Goal: Find specific page/section: Find specific page/section

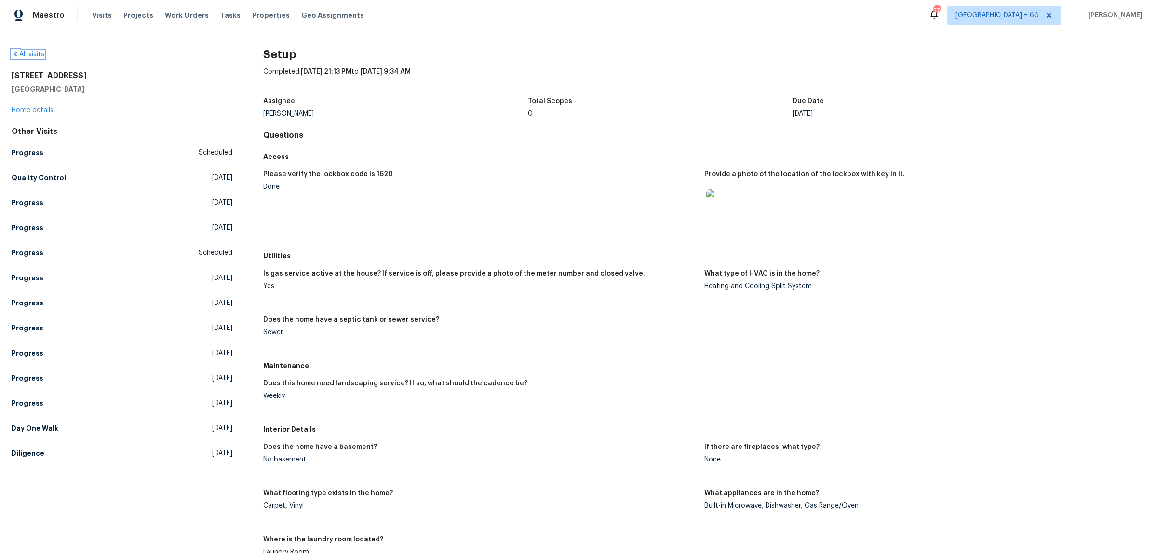
click at [27, 55] on link "All visits" at bounding box center [28, 54] width 33 height 7
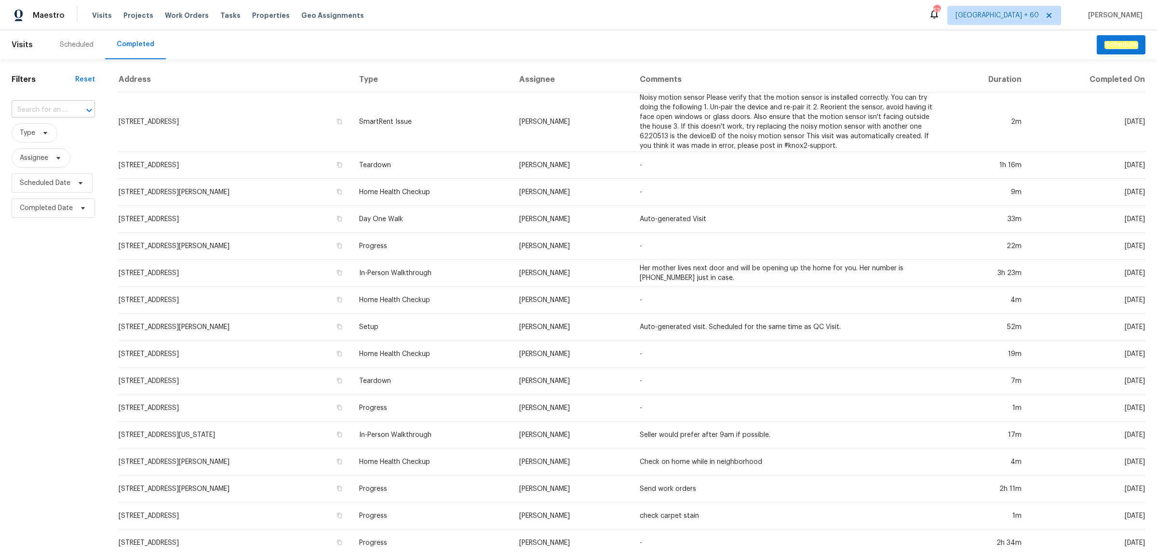
click at [51, 106] on input "text" at bounding box center [40, 110] width 56 height 15
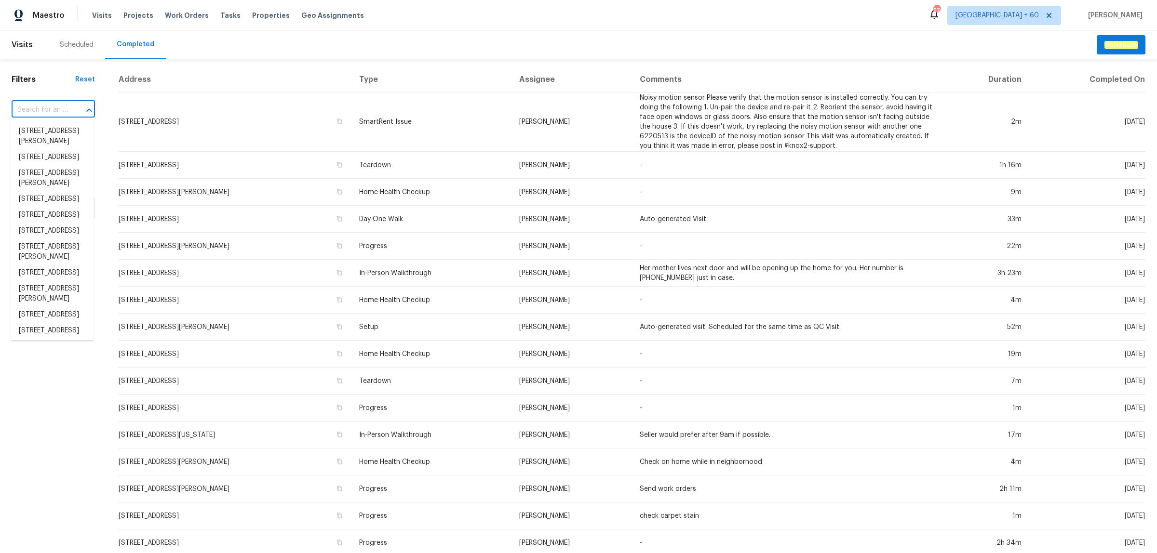
paste input "[STREET_ADDRESS]"
type input "[STREET_ADDRESS]"
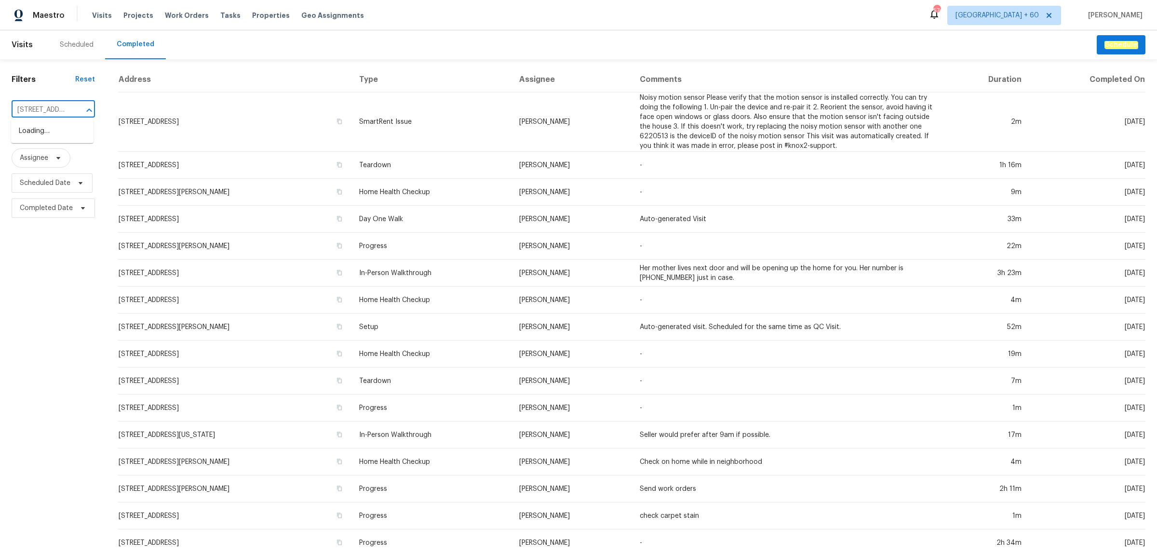
scroll to position [0, 54]
click at [45, 131] on li "[STREET_ADDRESS]" at bounding box center [52, 131] width 82 height 16
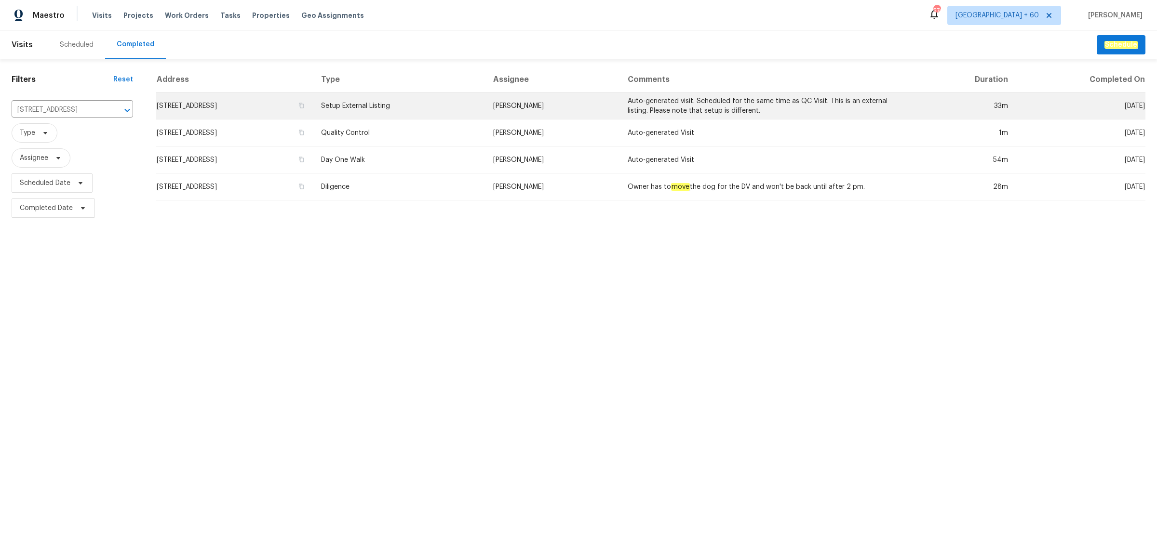
click at [434, 105] on td "Setup External Listing" at bounding box center [399, 106] width 172 height 27
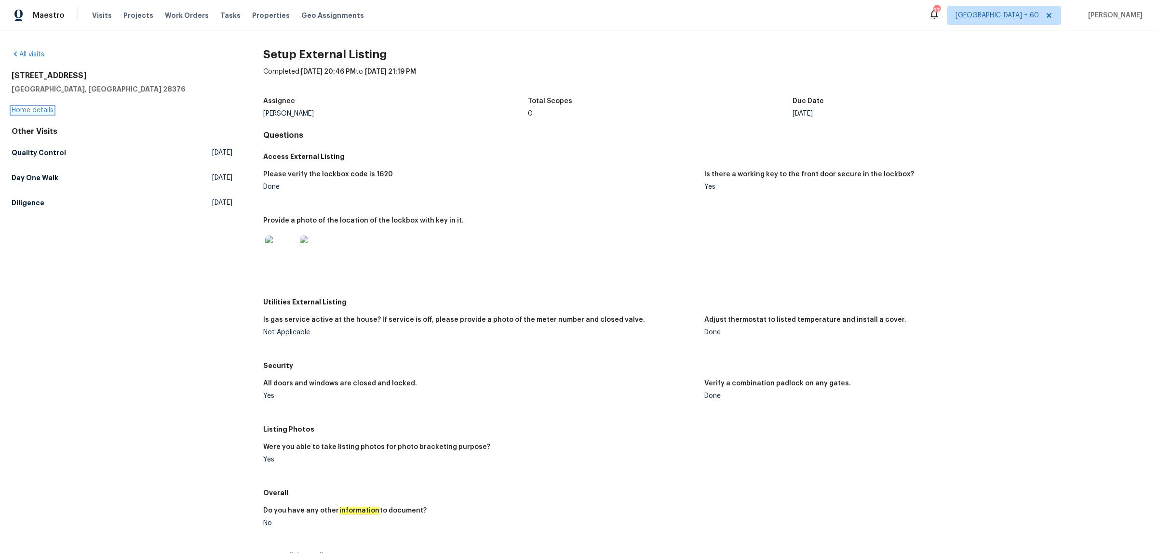
click at [36, 107] on link "Home details" at bounding box center [33, 110] width 42 height 7
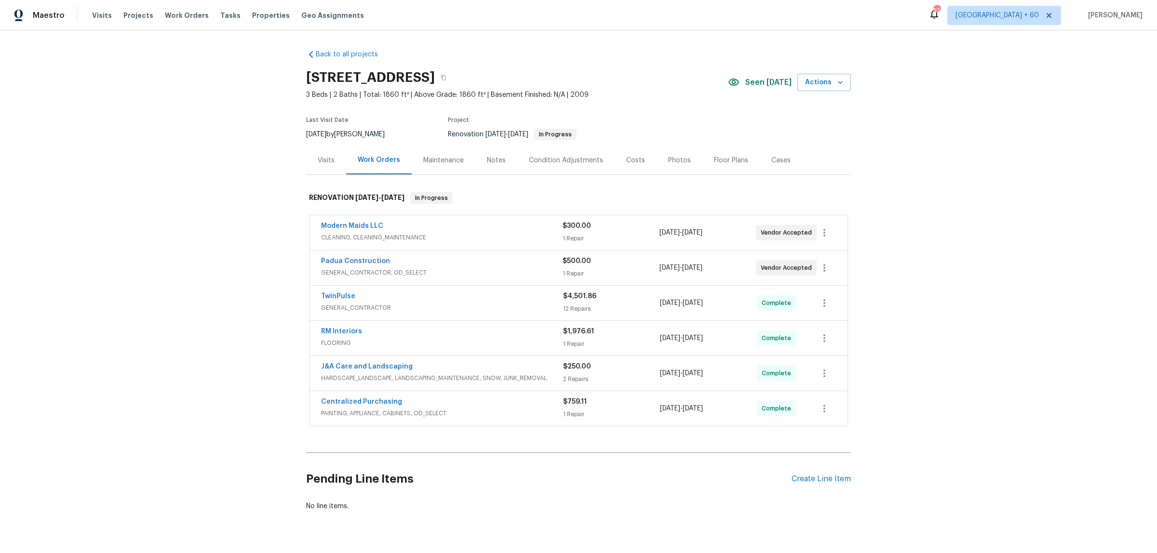
click at [668, 158] on div "Photos" at bounding box center [679, 161] width 23 height 10
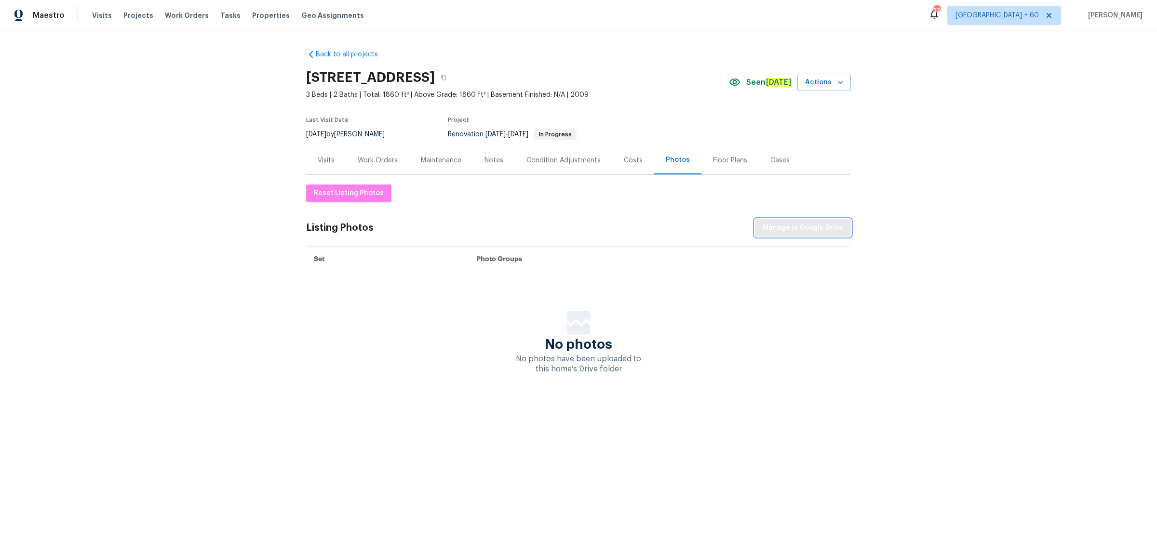
click at [788, 224] on span "Manage in Google Drive" at bounding box center [802, 228] width 80 height 12
click at [102, 20] on div "Visits Projects Work Orders Tasks Properties Geo Assignments" at bounding box center [233, 15] width 283 height 19
click at [102, 17] on span "Visits" at bounding box center [102, 16] width 20 height 10
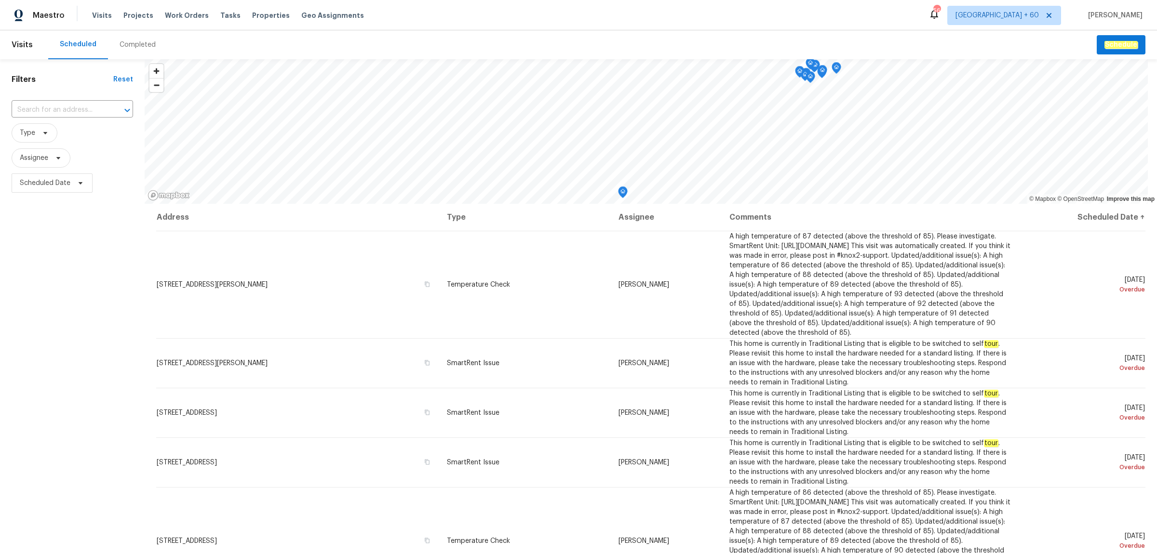
click at [126, 49] on div "Completed" at bounding box center [138, 45] width 36 height 10
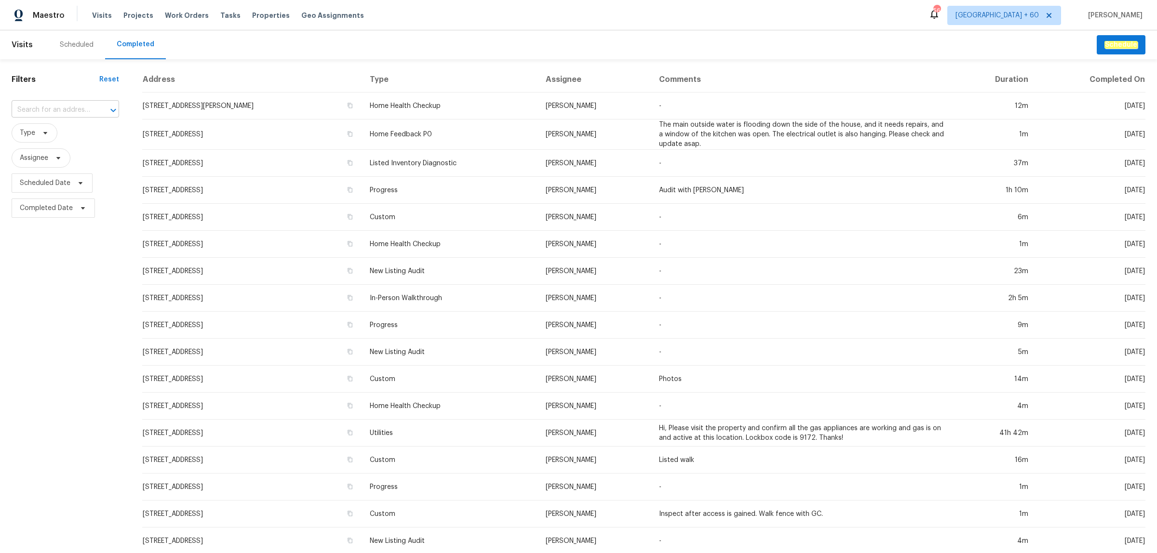
click at [52, 109] on input "text" at bounding box center [52, 110] width 80 height 15
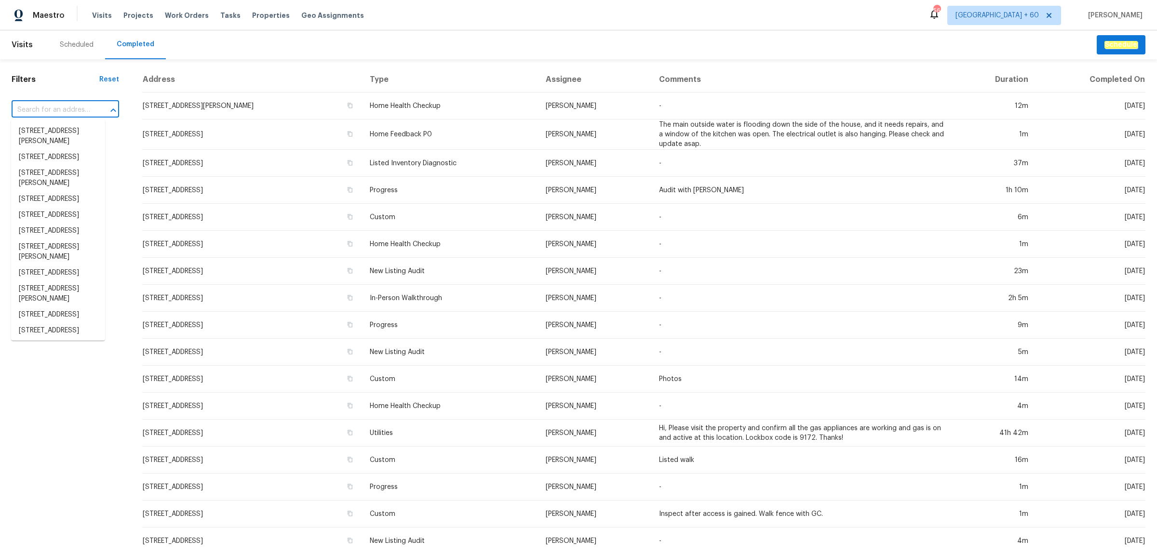
paste input "[STREET_ADDRESS]"
type input "[STREET_ADDRESS]"
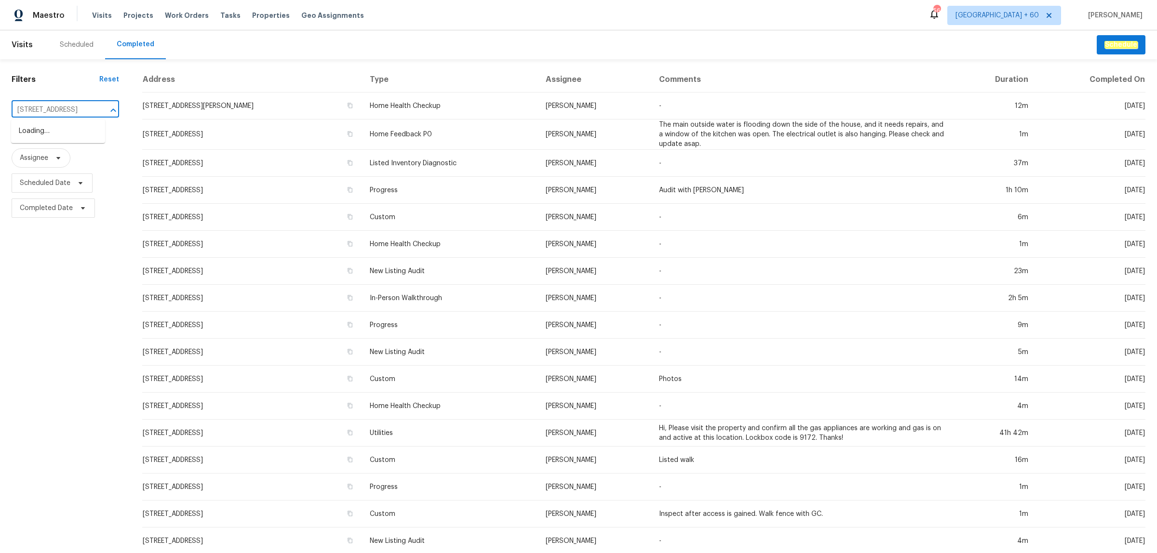
scroll to position [0, 80]
click at [53, 128] on li "[STREET_ADDRESS]" at bounding box center [58, 131] width 94 height 16
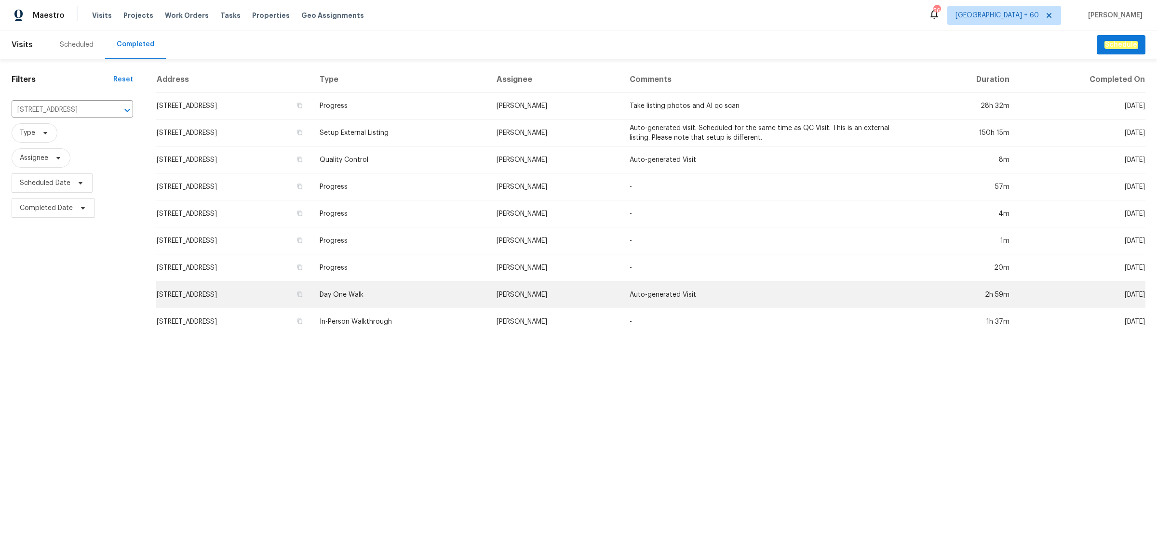
click at [472, 296] on td "Day One Walk" at bounding box center [400, 294] width 177 height 27
